Goal: Task Accomplishment & Management: Manage account settings

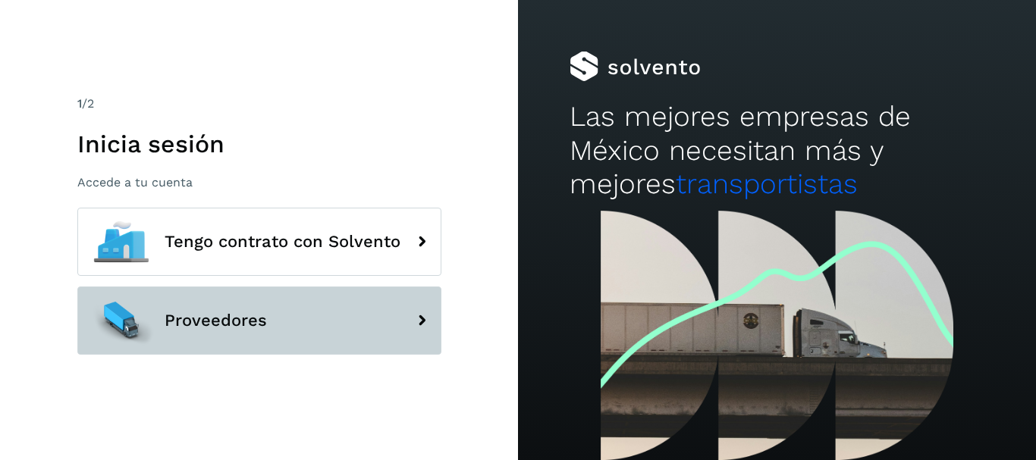
click at [244, 319] on span "Proveedores" at bounding box center [216, 321] width 102 height 18
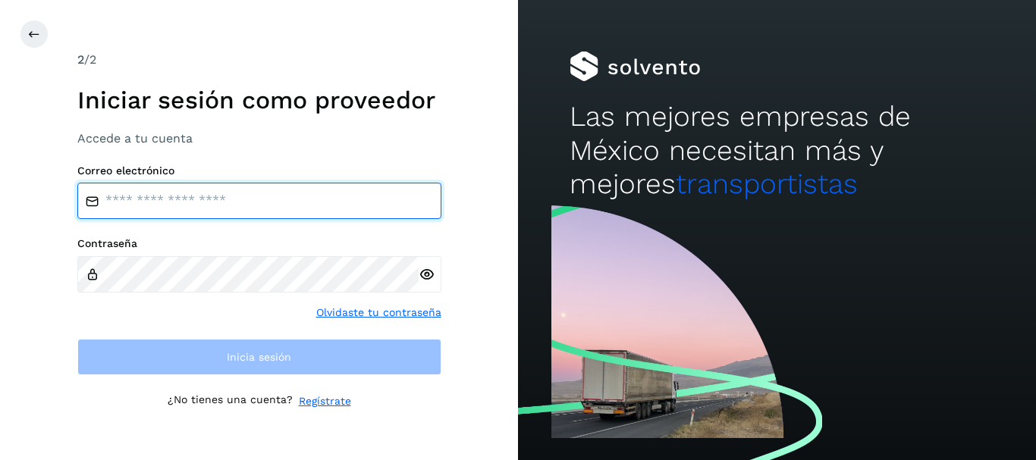
type input "**********"
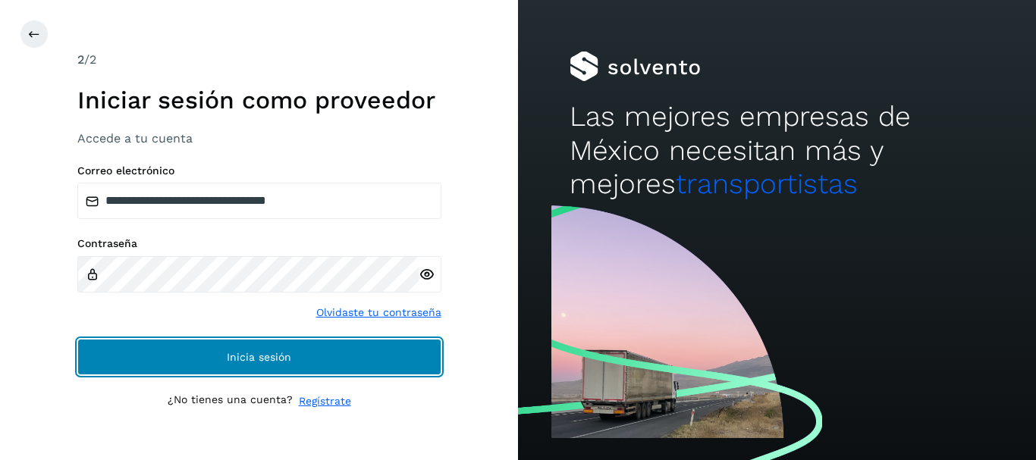
click at [290, 352] on span "Inicia sesión" at bounding box center [259, 357] width 64 height 11
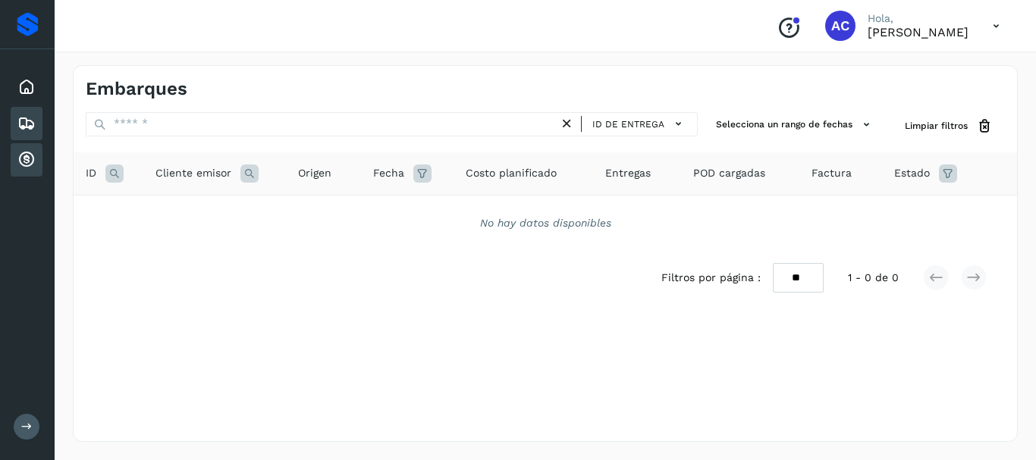
click at [23, 160] on icon at bounding box center [26, 160] width 18 height 18
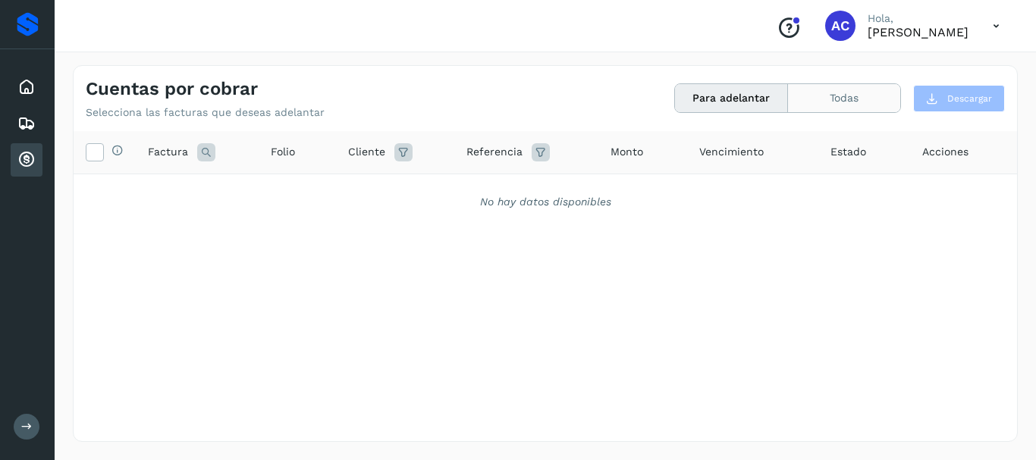
click at [870, 94] on button "Todas" at bounding box center [844, 98] width 112 height 28
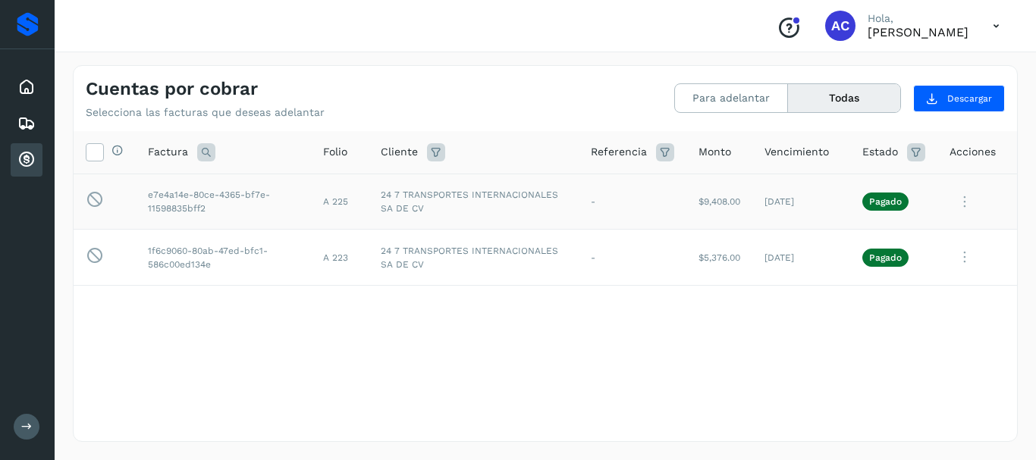
click at [965, 206] on icon at bounding box center [965, 202] width 30 height 31
click at [903, 269] on button "Factura XML" at bounding box center [914, 268] width 181 height 29
click at [524, 67] on div "Cuentas por cobrar Selecciona las facturas que deseas adelantar Para adelantar …" at bounding box center [545, 92] width 943 height 53
click at [967, 200] on icon at bounding box center [965, 202] width 30 height 31
click at [541, 340] on div at bounding box center [518, 230] width 1036 height 460
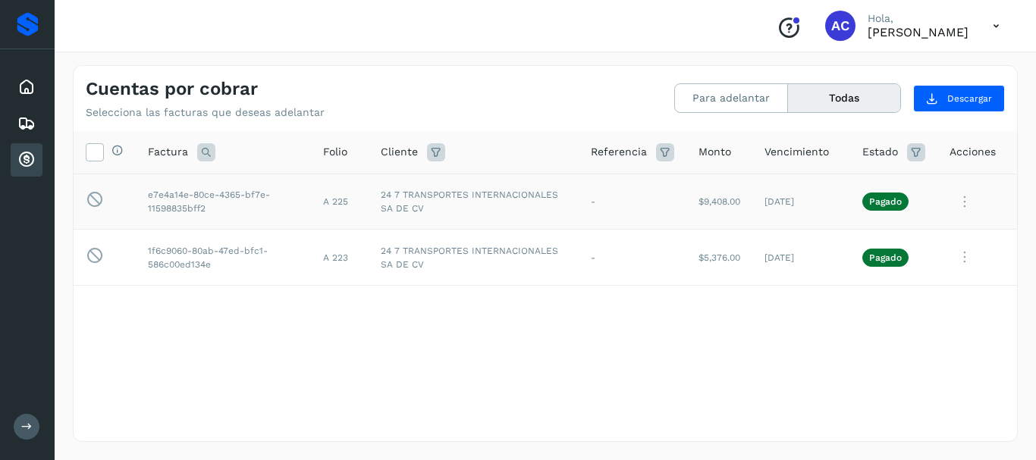
click at [994, 24] on icon at bounding box center [996, 26] width 31 height 31
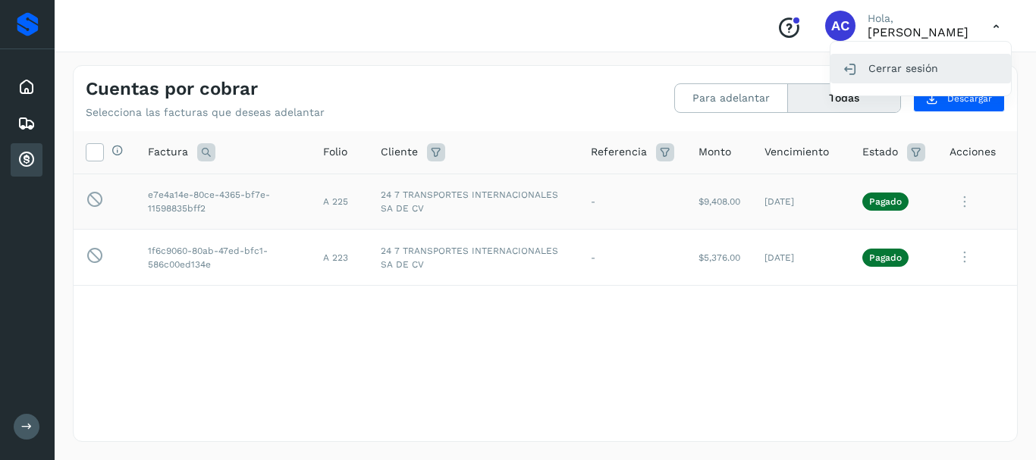
click at [898, 68] on div "Cerrar sesión" at bounding box center [920, 68] width 181 height 29
